Goal: Navigation & Orientation: Find specific page/section

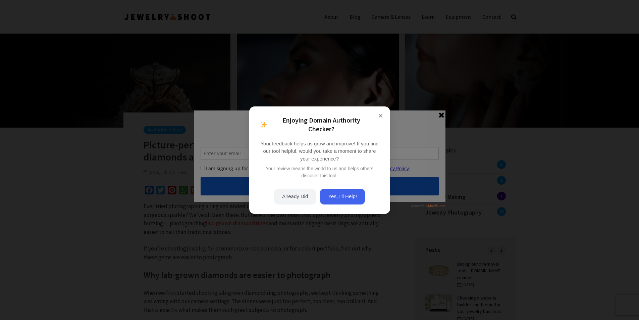
click at [439, 114] on div "× Enjoying Domain Authority Checker? Your feedback helps us grow and improve! I…" at bounding box center [319, 160] width 639 height 320
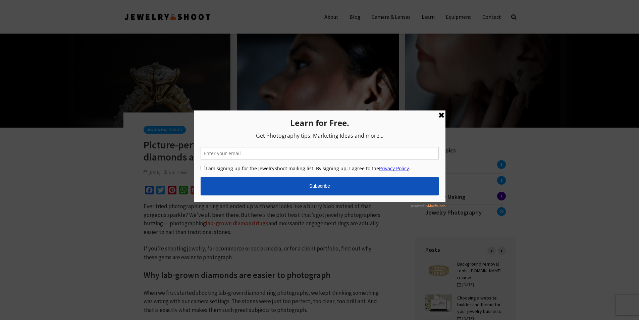
click at [442, 115] on link at bounding box center [441, 115] width 8 height 8
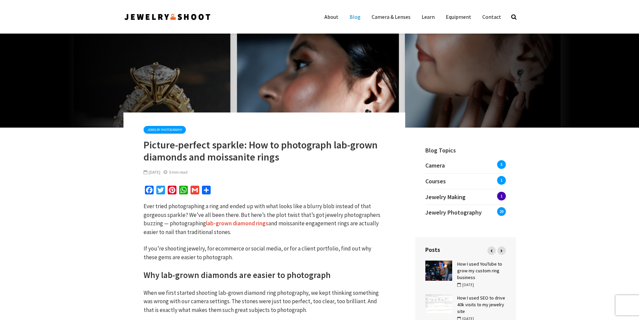
click at [356, 17] on link "Blog" at bounding box center [354, 16] width 21 height 13
